Goal: Information Seeking & Learning: Learn about a topic

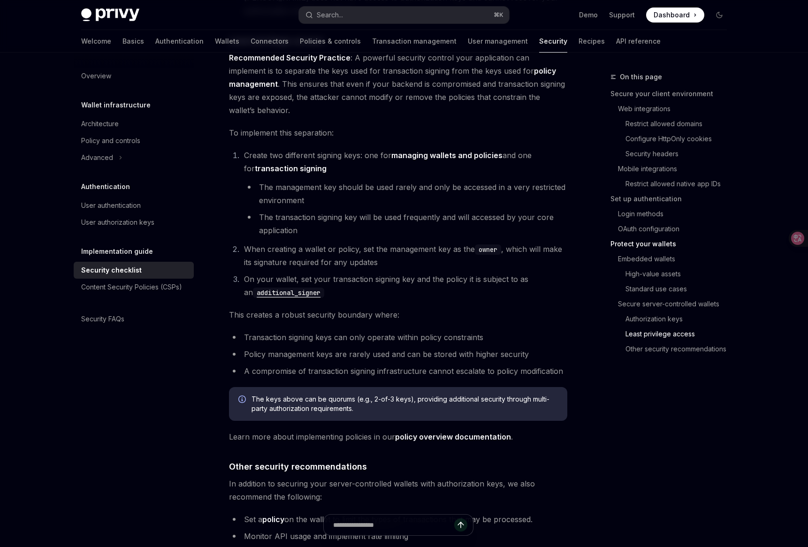
click at [215, 46] on link "Wallets" at bounding box center [227, 41] width 24 height 23
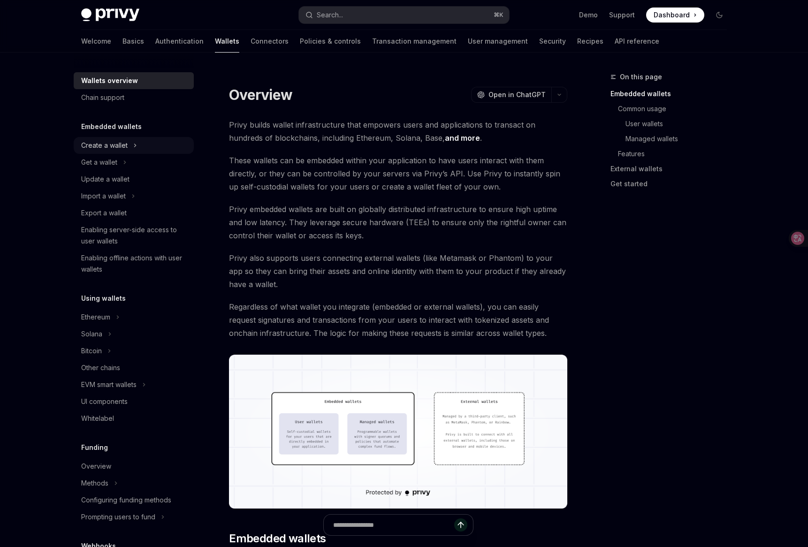
click at [150, 149] on div "Create a wallet" at bounding box center [134, 145] width 120 height 17
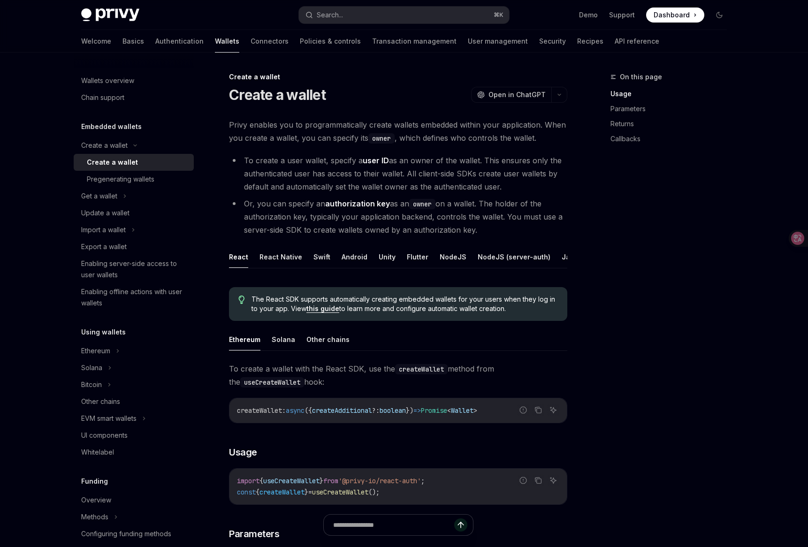
click at [297, 189] on li "To create a user wallet, specify a user ID as an owner of the wallet. This ensu…" at bounding box center [398, 173] width 338 height 39
click at [155, 49] on link "Authentication" at bounding box center [179, 41] width 48 height 23
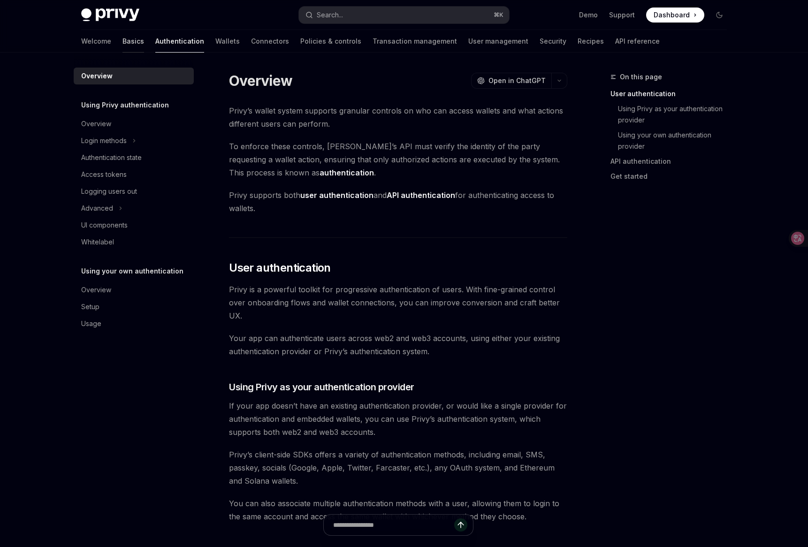
click at [122, 40] on link "Basics" at bounding box center [133, 41] width 22 height 23
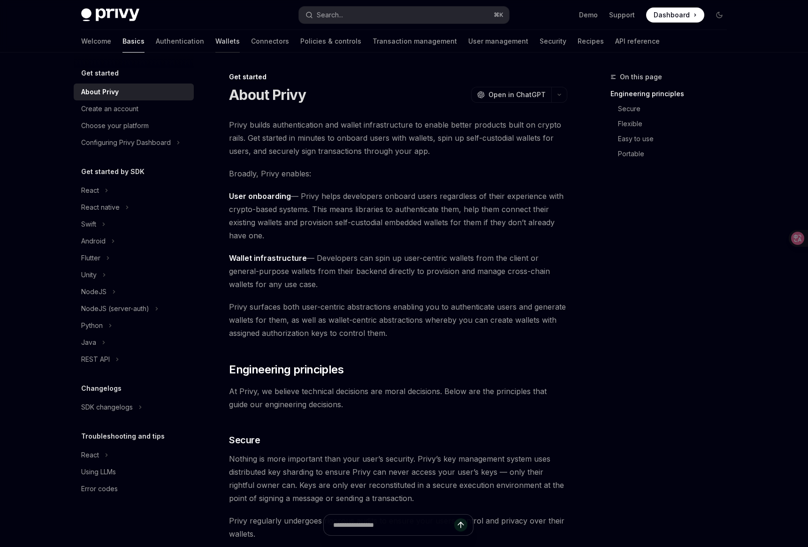
click at [215, 36] on link "Wallets" at bounding box center [227, 41] width 24 height 23
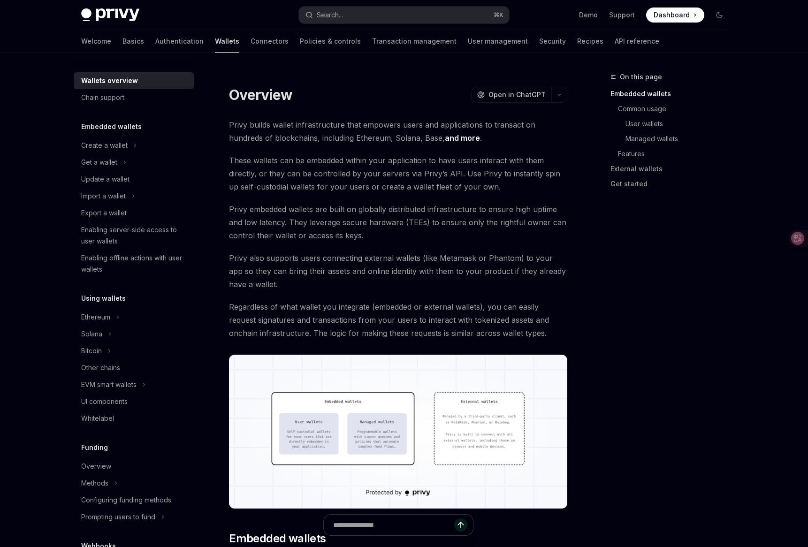
click at [215, 41] on link "Wallets" at bounding box center [227, 41] width 24 height 23
click at [133, 144] on icon at bounding box center [135, 145] width 4 height 11
type textarea "*"
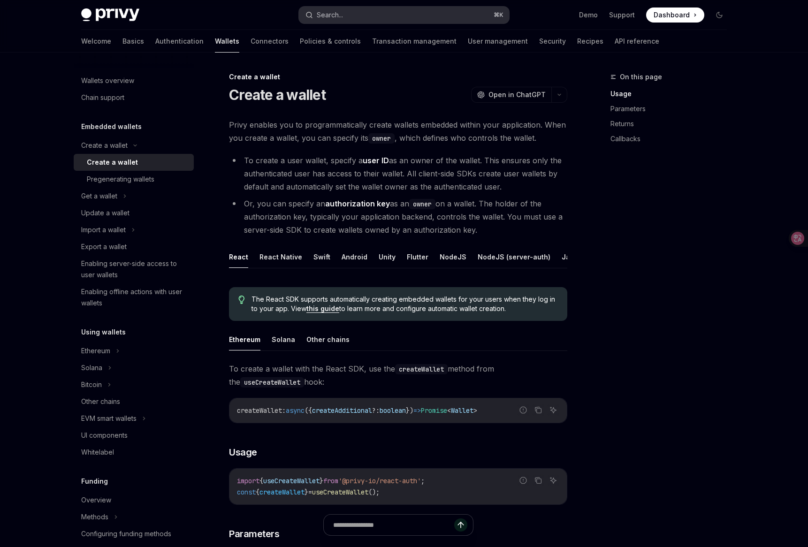
click at [357, 15] on button "Search... ⌘ K" at bounding box center [404, 15] width 210 height 17
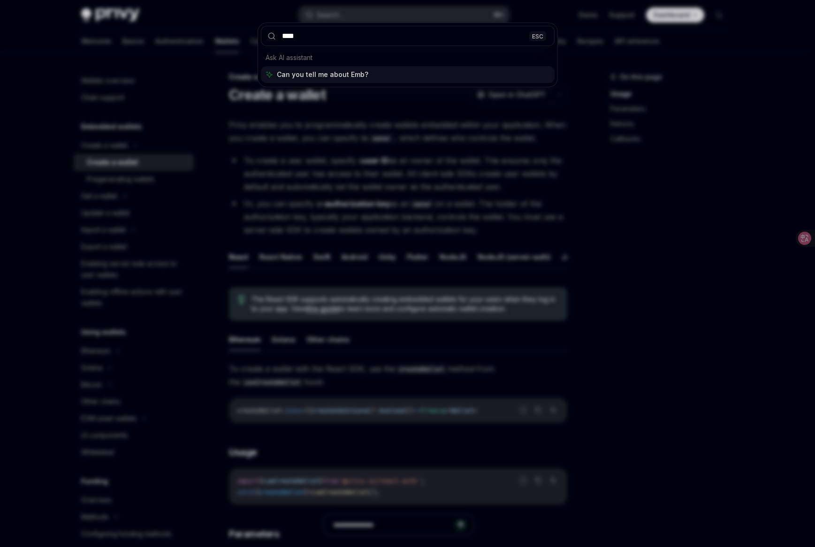
type input "*****"
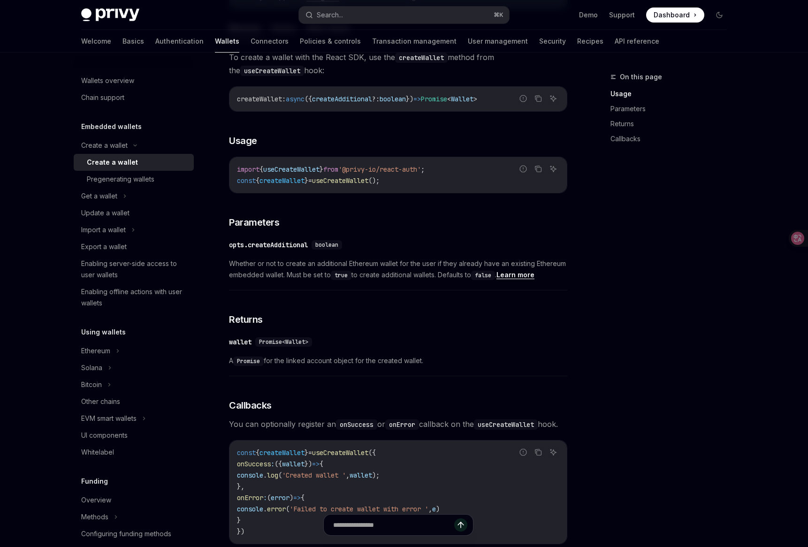
scroll to position [147, 0]
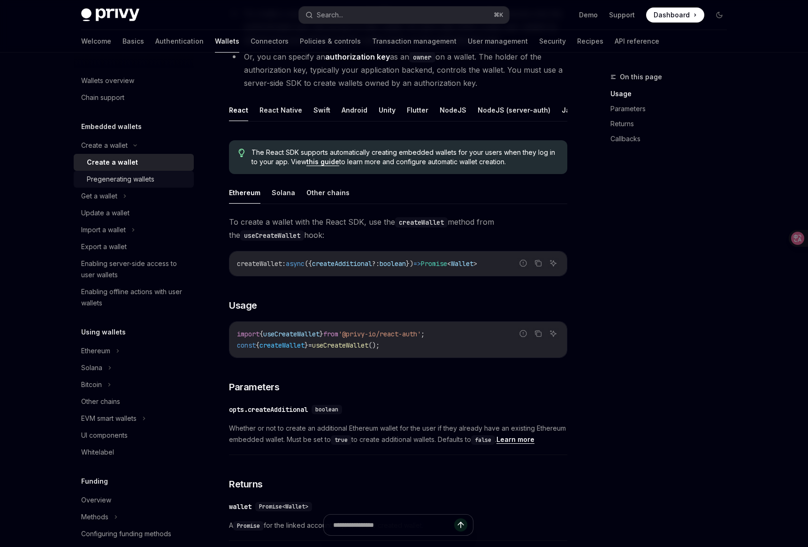
click at [135, 179] on div "Pregenerating wallets" at bounding box center [121, 179] width 68 height 11
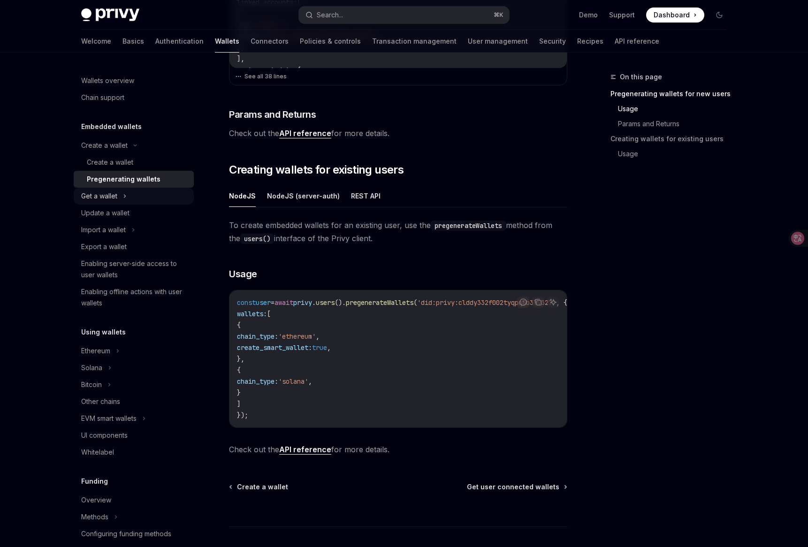
click at [146, 199] on div "Get a wallet" at bounding box center [134, 196] width 120 height 17
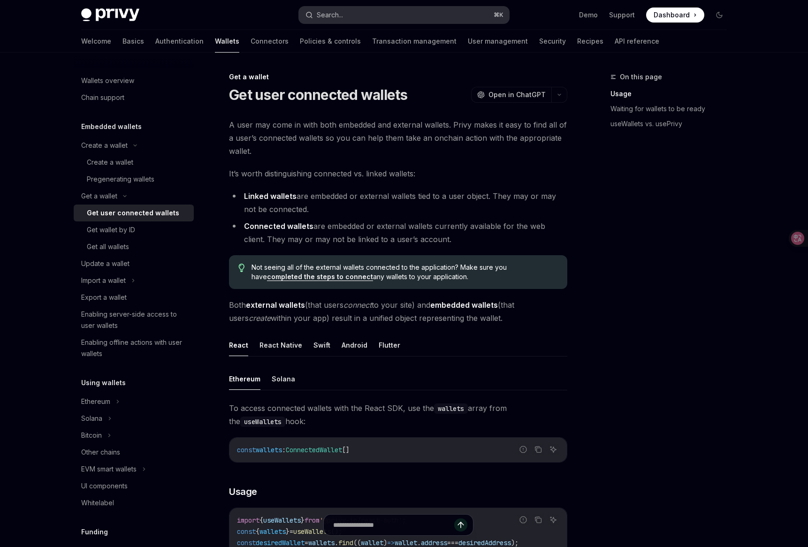
click at [398, 17] on button "Search... ⌘ K" at bounding box center [404, 15] width 210 height 17
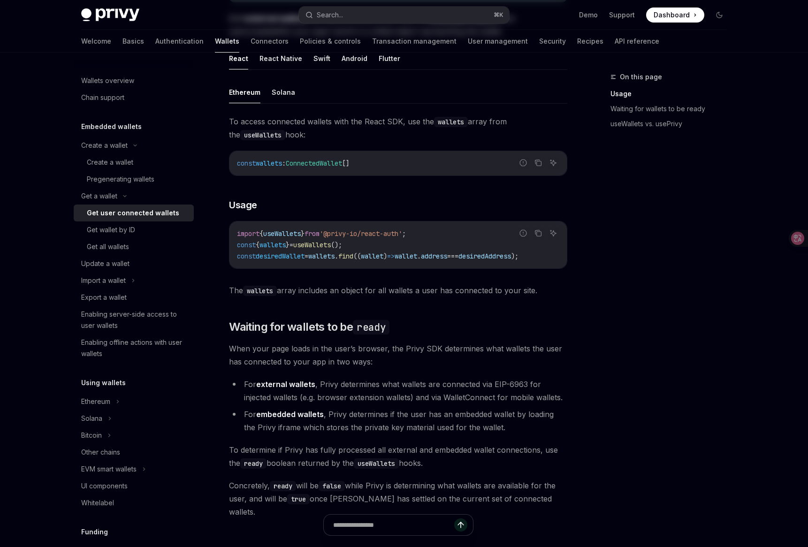
type textarea "*"
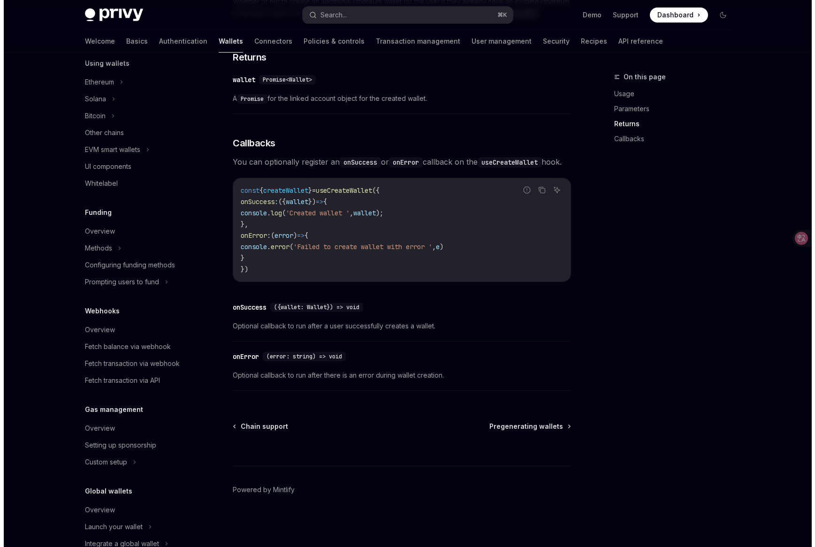
scroll to position [343, 0]
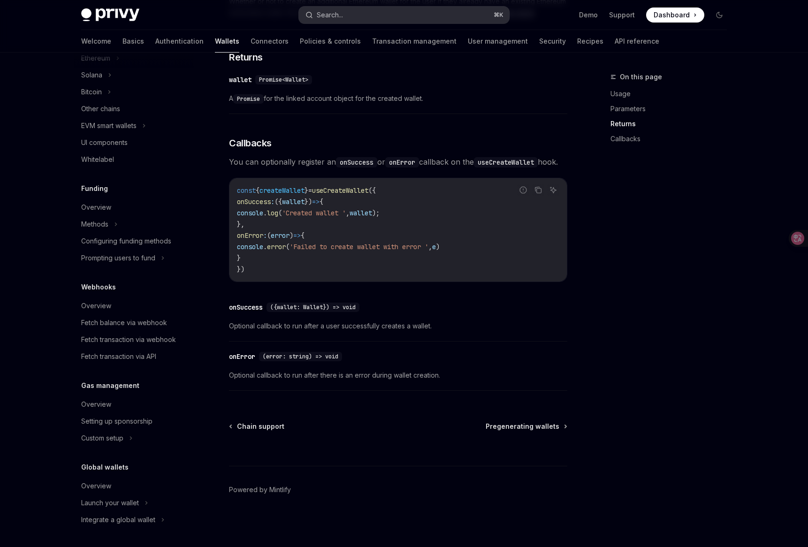
click at [351, 20] on button "Search... ⌘ K" at bounding box center [404, 15] width 210 height 17
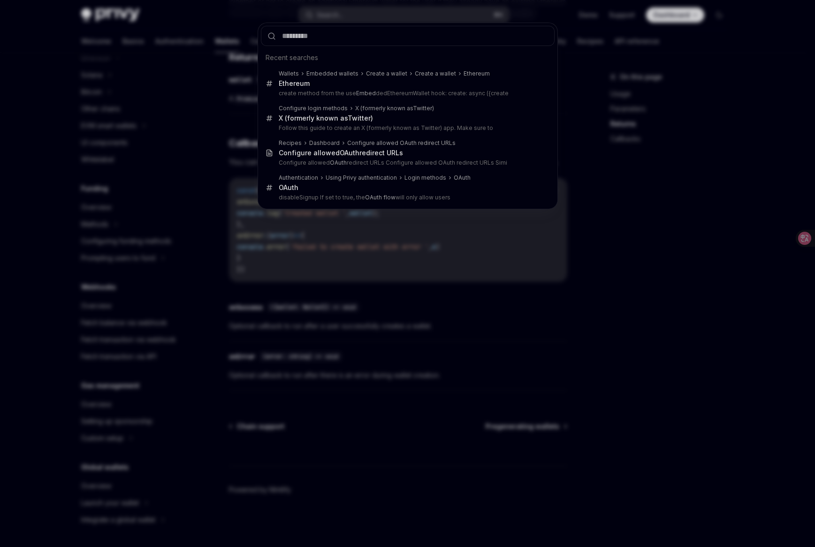
type input "**********"
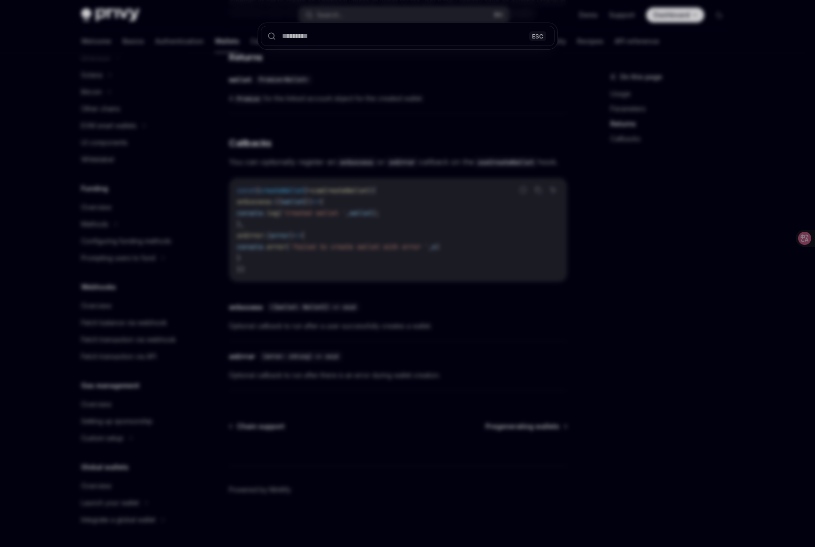
scroll to position [0, 0]
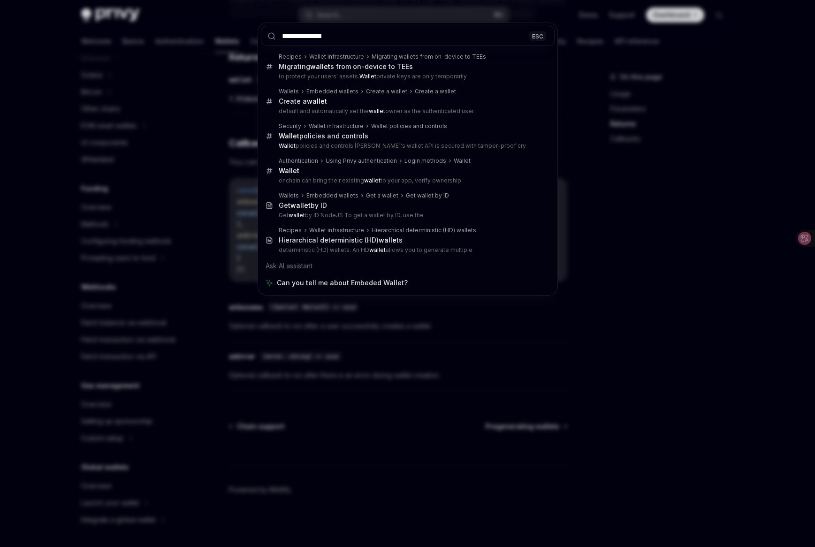
type input "**********"
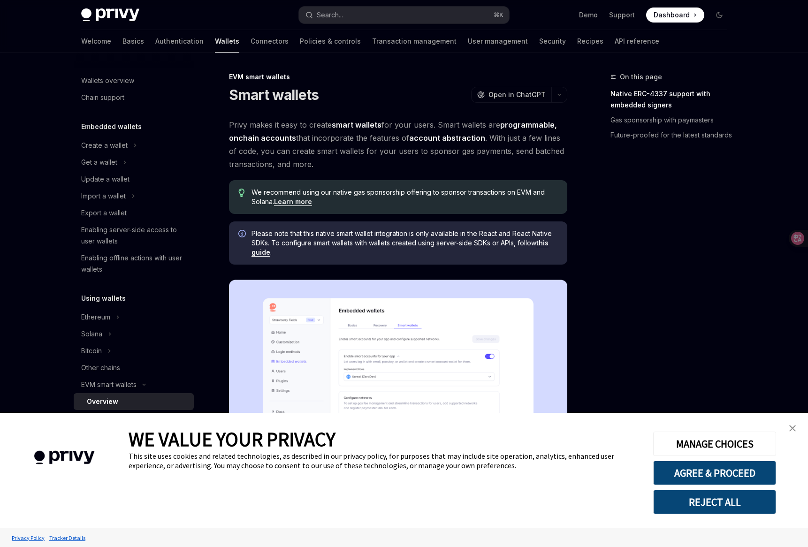
type textarea "*"
click at [794, 427] on img "close banner" at bounding box center [792, 428] width 7 height 7
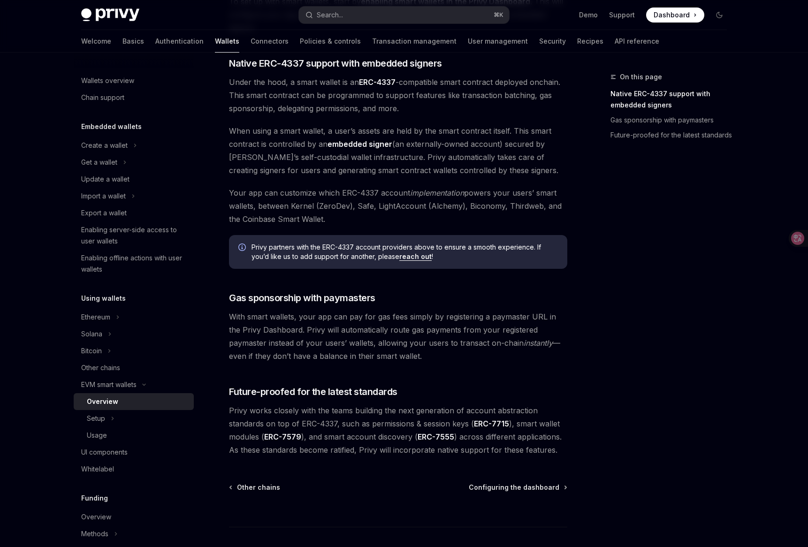
scroll to position [538, 0]
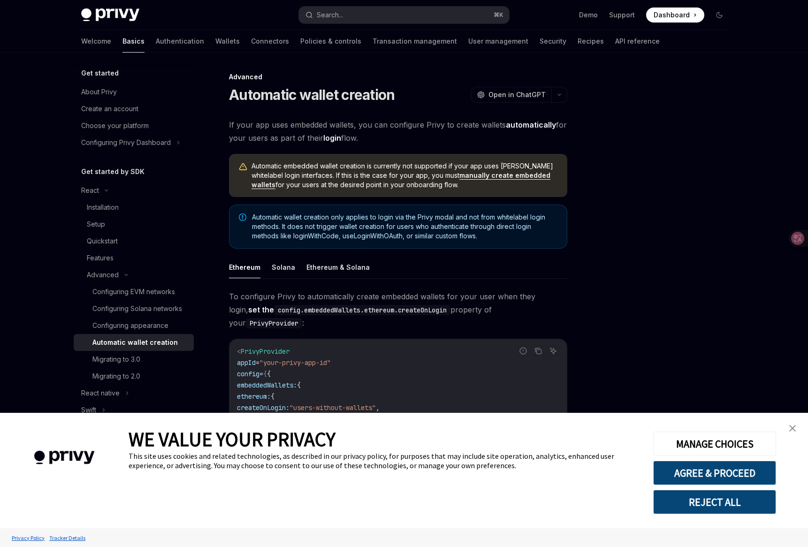
click at [790, 427] on img "close banner" at bounding box center [792, 428] width 7 height 7
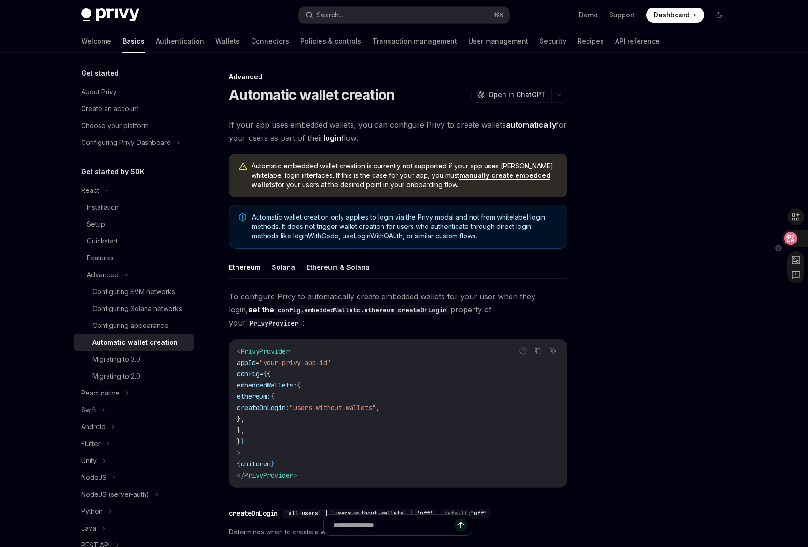
click at [794, 236] on icon at bounding box center [790, 238] width 9 height 9
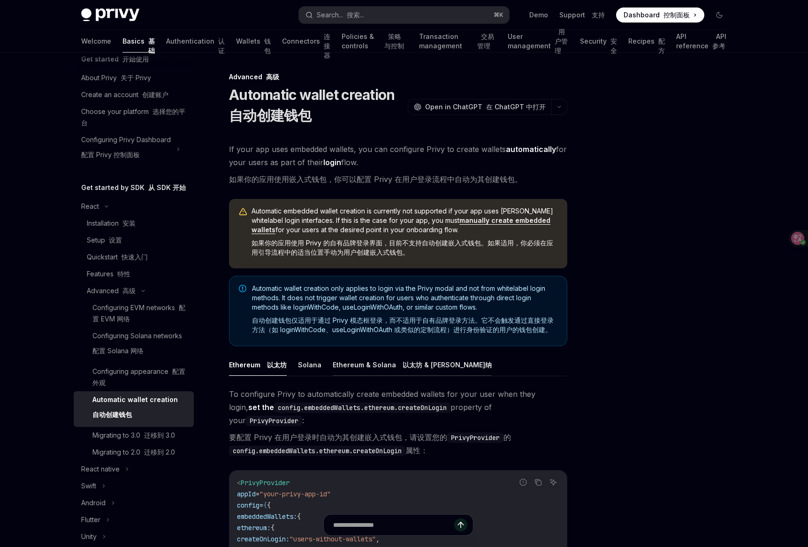
click at [379, 364] on button "Ethereum & [PERSON_NAME] 以太坊 & [PERSON_NAME]纳" at bounding box center [412, 365] width 159 height 22
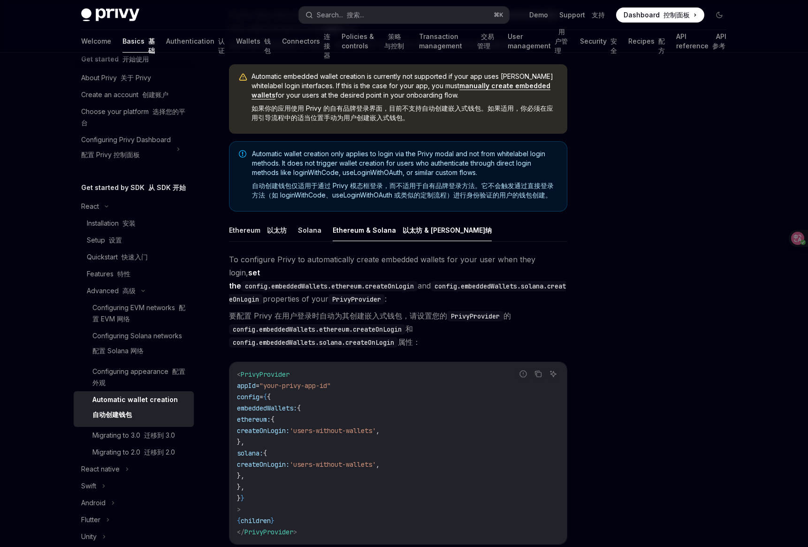
scroll to position [27, 0]
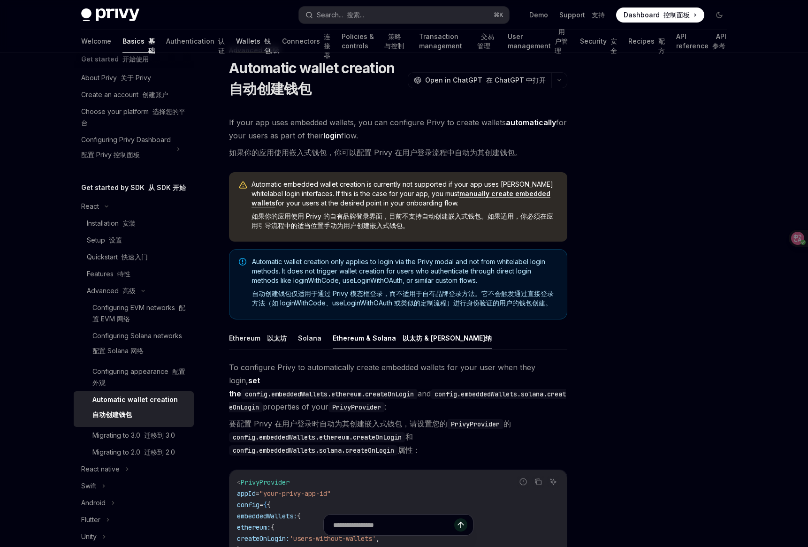
click at [236, 42] on link "Wallets 钱包" at bounding box center [253, 41] width 35 height 23
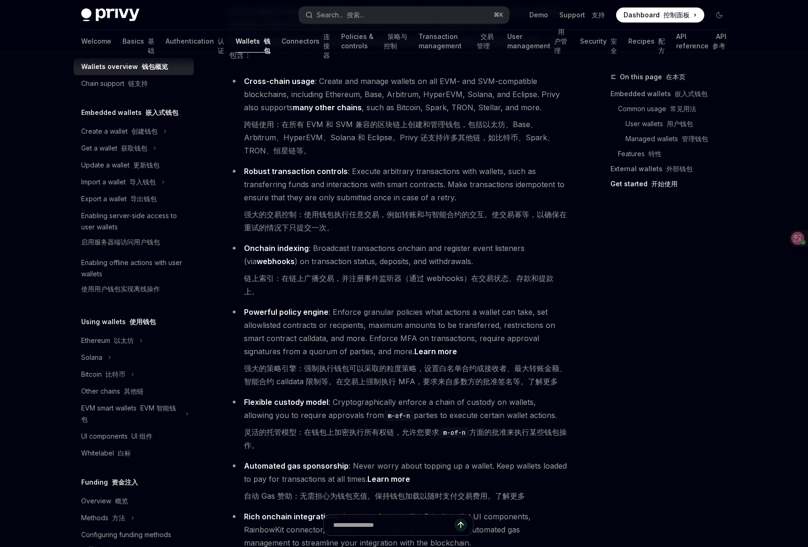
scroll to position [1633, 0]
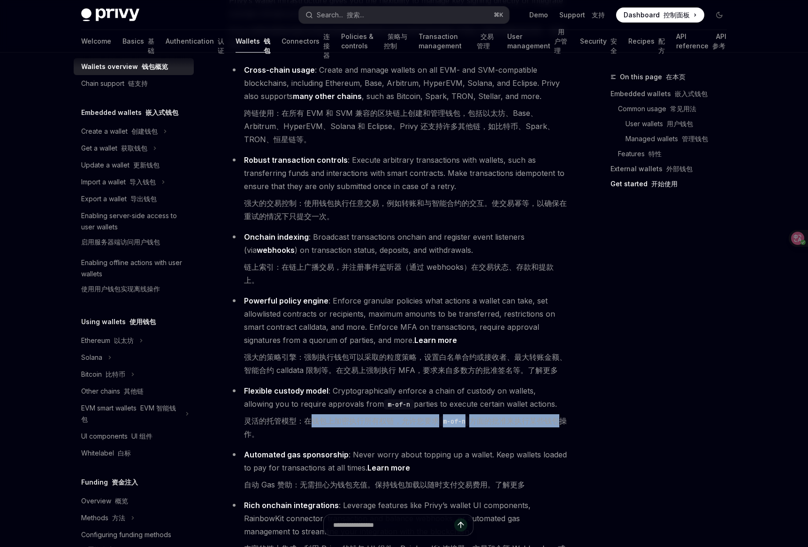
drag, startPoint x: 312, startPoint y: 385, endPoint x: 555, endPoint y: 379, distance: 243.1
click at [555, 416] on font "灵活的托管模型：在钱包上加密执行所有权链，允许您要求 m-of-n 方面的批准来执行某些钱包操作。" at bounding box center [405, 427] width 323 height 23
click at [311, 414] on font "灵活的托管模型：在钱包上加密执行所有权链，允许您要求 m-of-n 方面的批准来执行某些钱包操作。" at bounding box center [405, 427] width 323 height 26
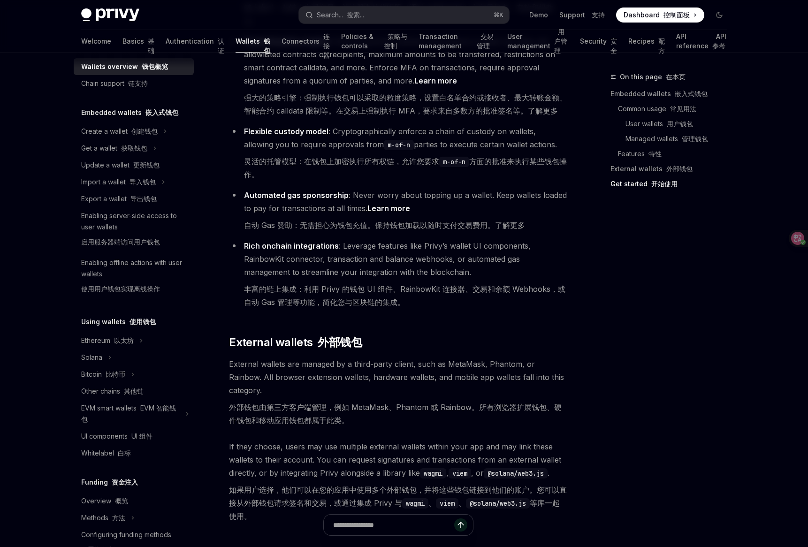
scroll to position [2107, 0]
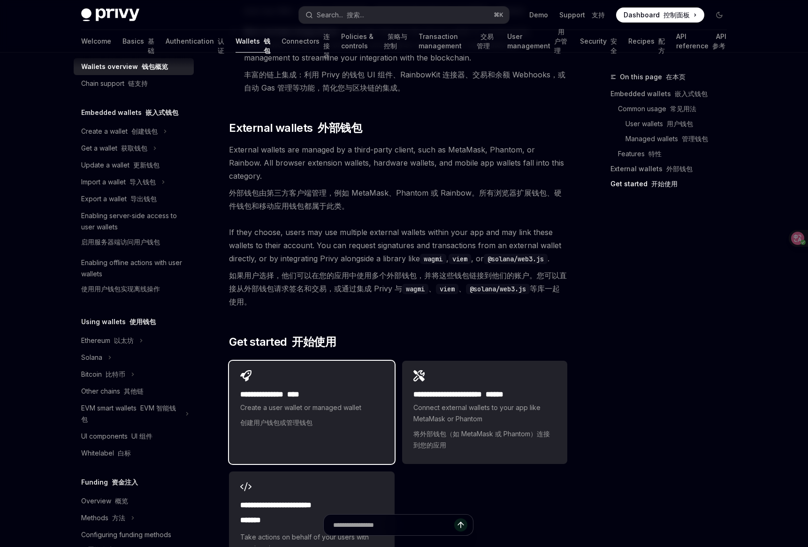
click at [309, 402] on span "Create a user wallet or managed wallet 创建用户钱包或管理钱包" at bounding box center [311, 417] width 143 height 30
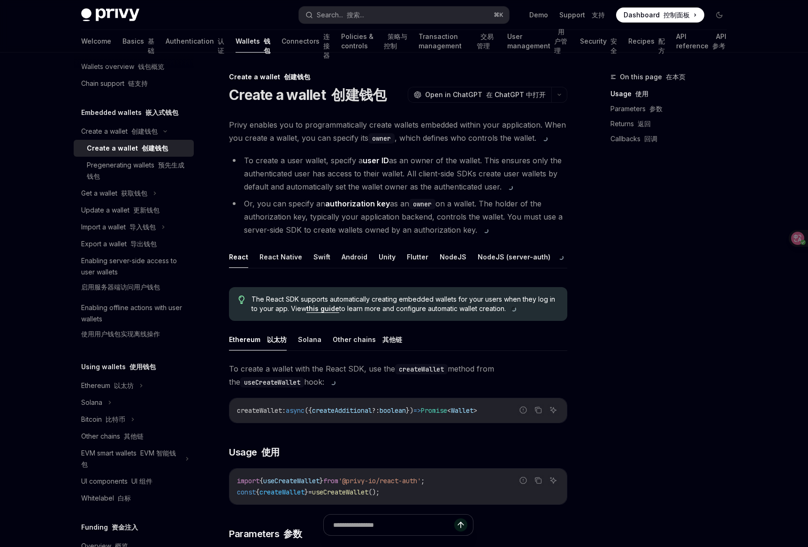
type textarea "*"
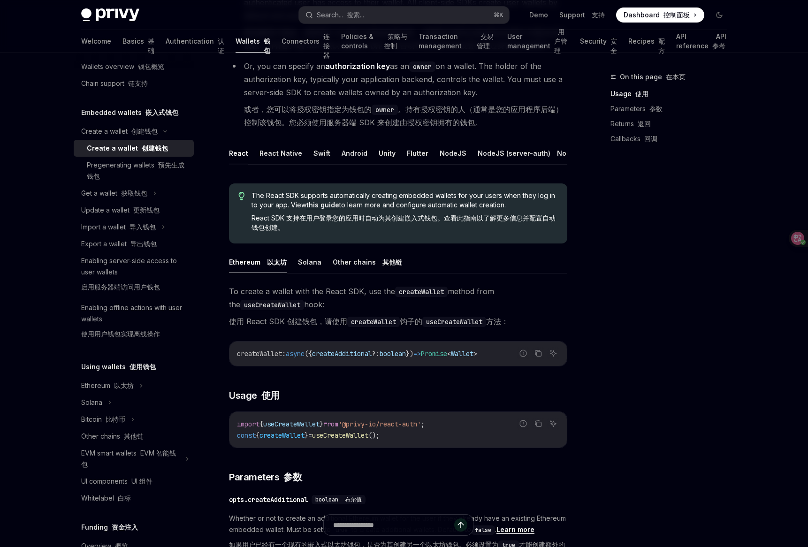
scroll to position [216, 0]
